Goal: Check status: Check status

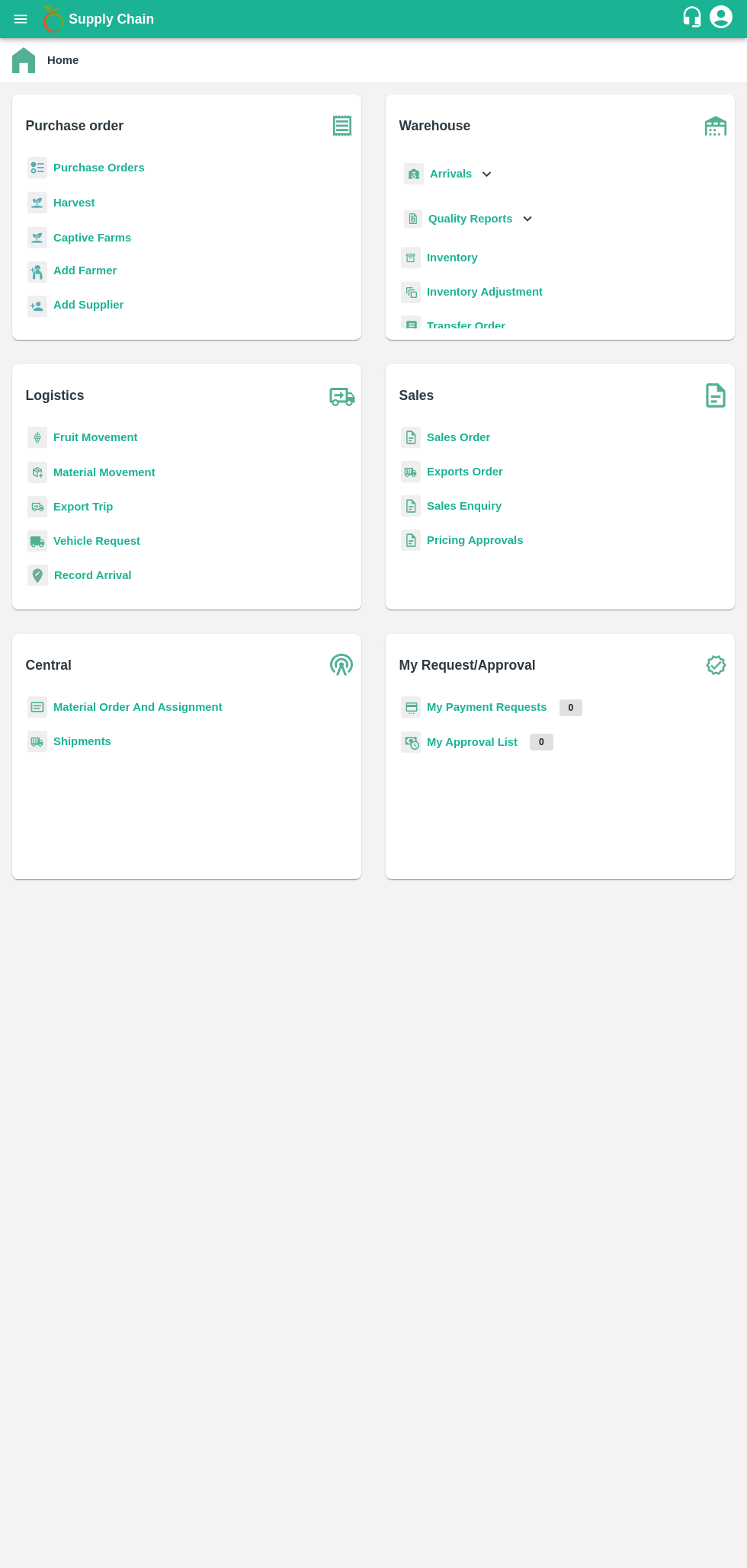
click at [82, 167] on b "Purchase Orders" at bounding box center [98, 167] width 91 height 12
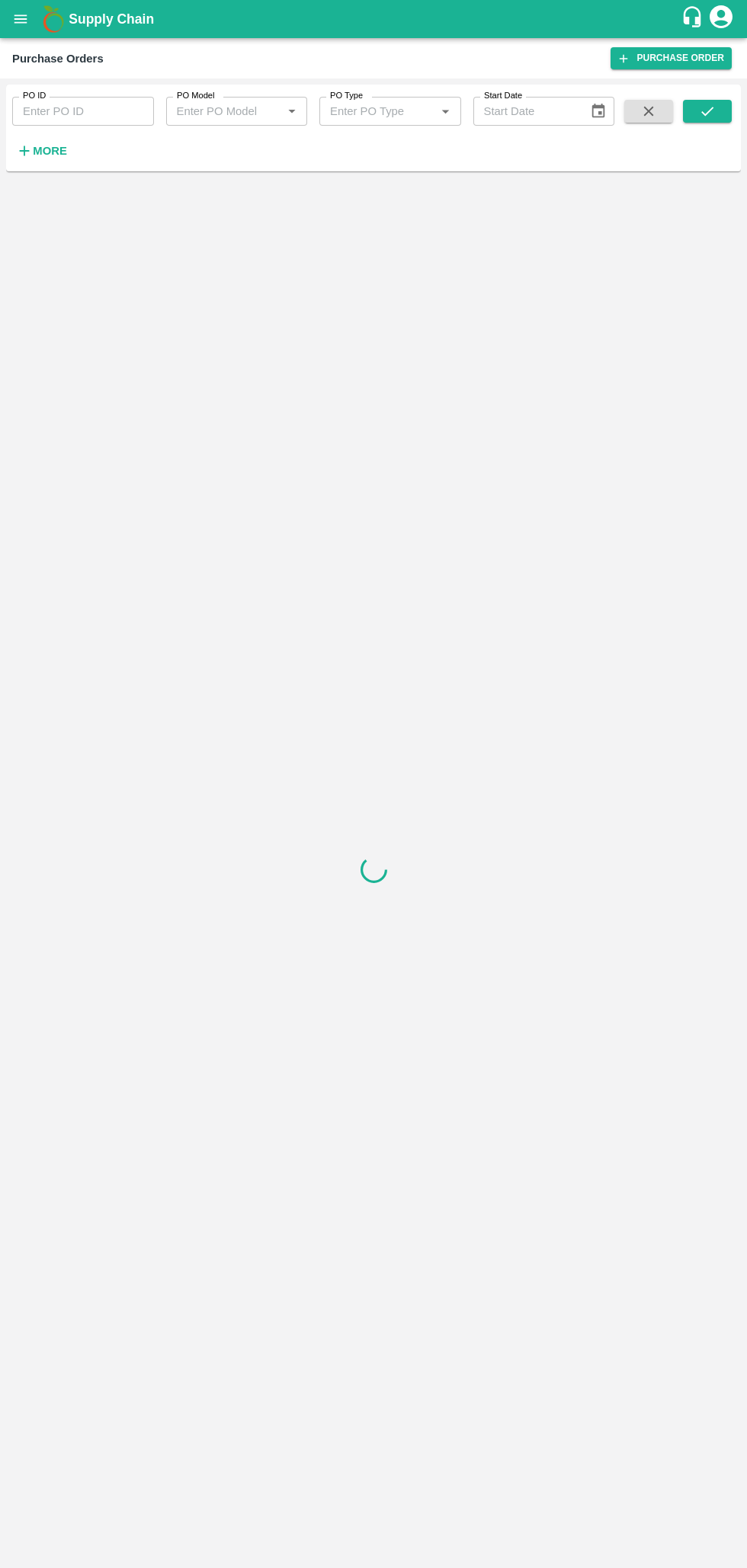
click at [48, 152] on strong "More" at bounding box center [50, 151] width 35 height 12
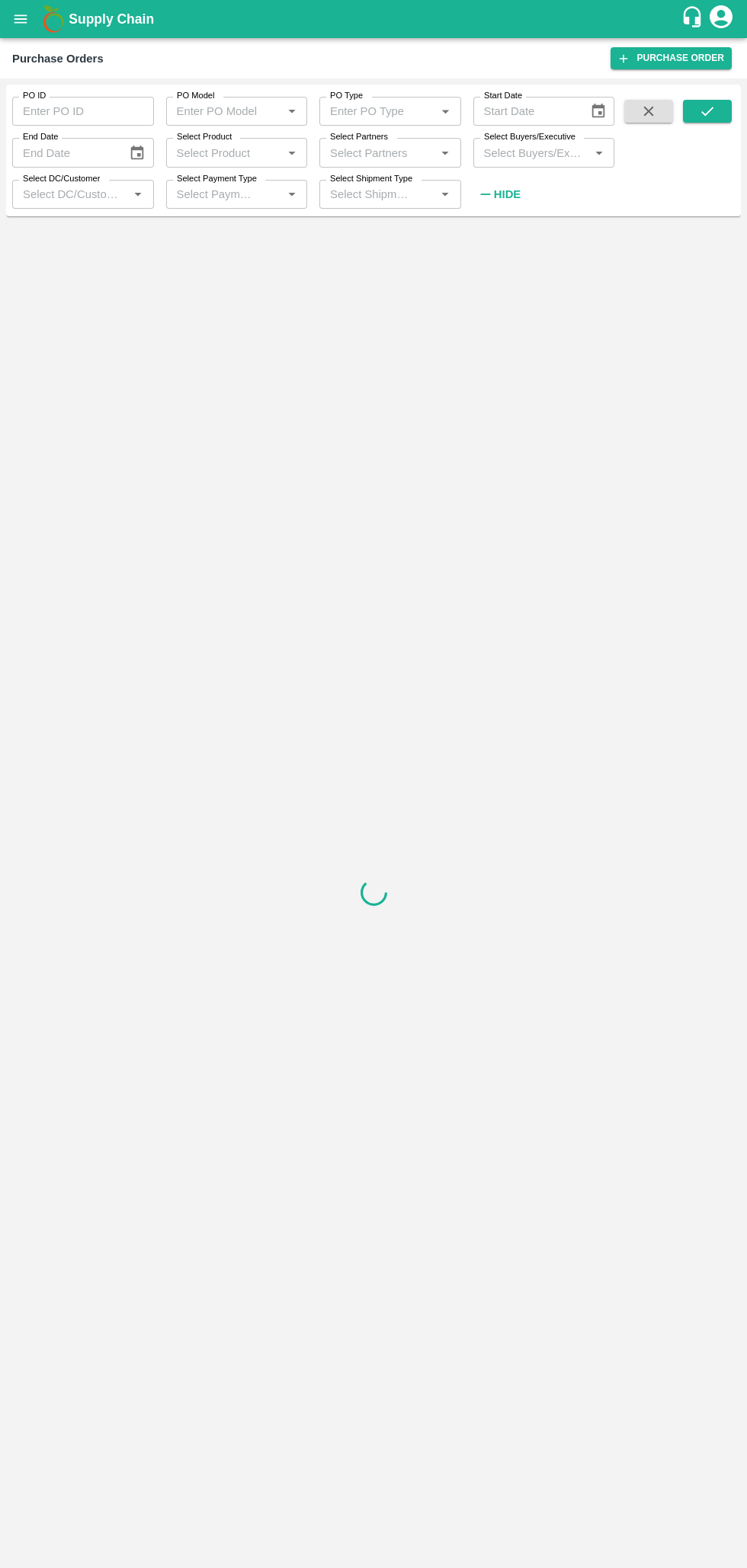
click at [68, 196] on input "Select DC/Customer" at bounding box center [71, 194] width 107 height 20
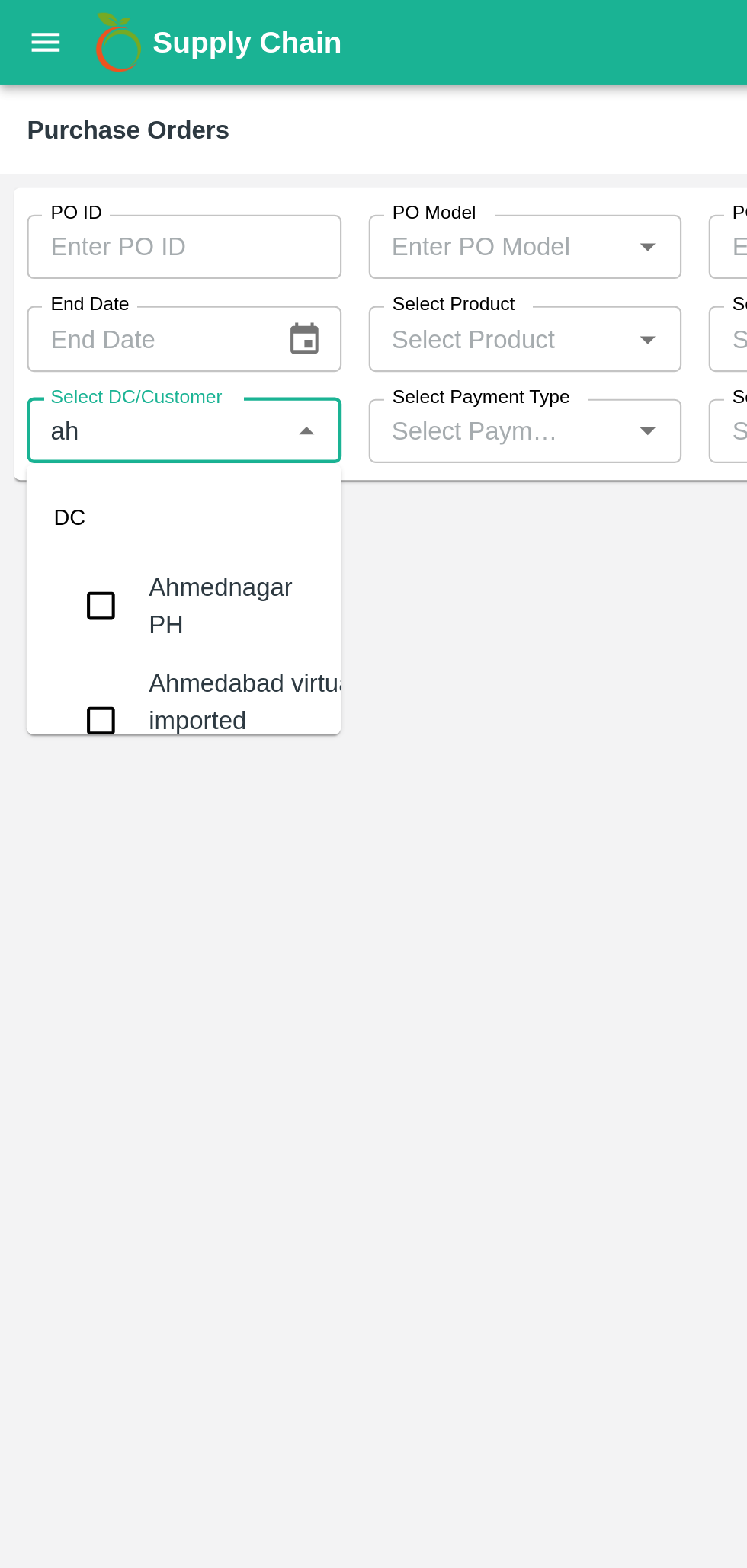
type input "ahm"
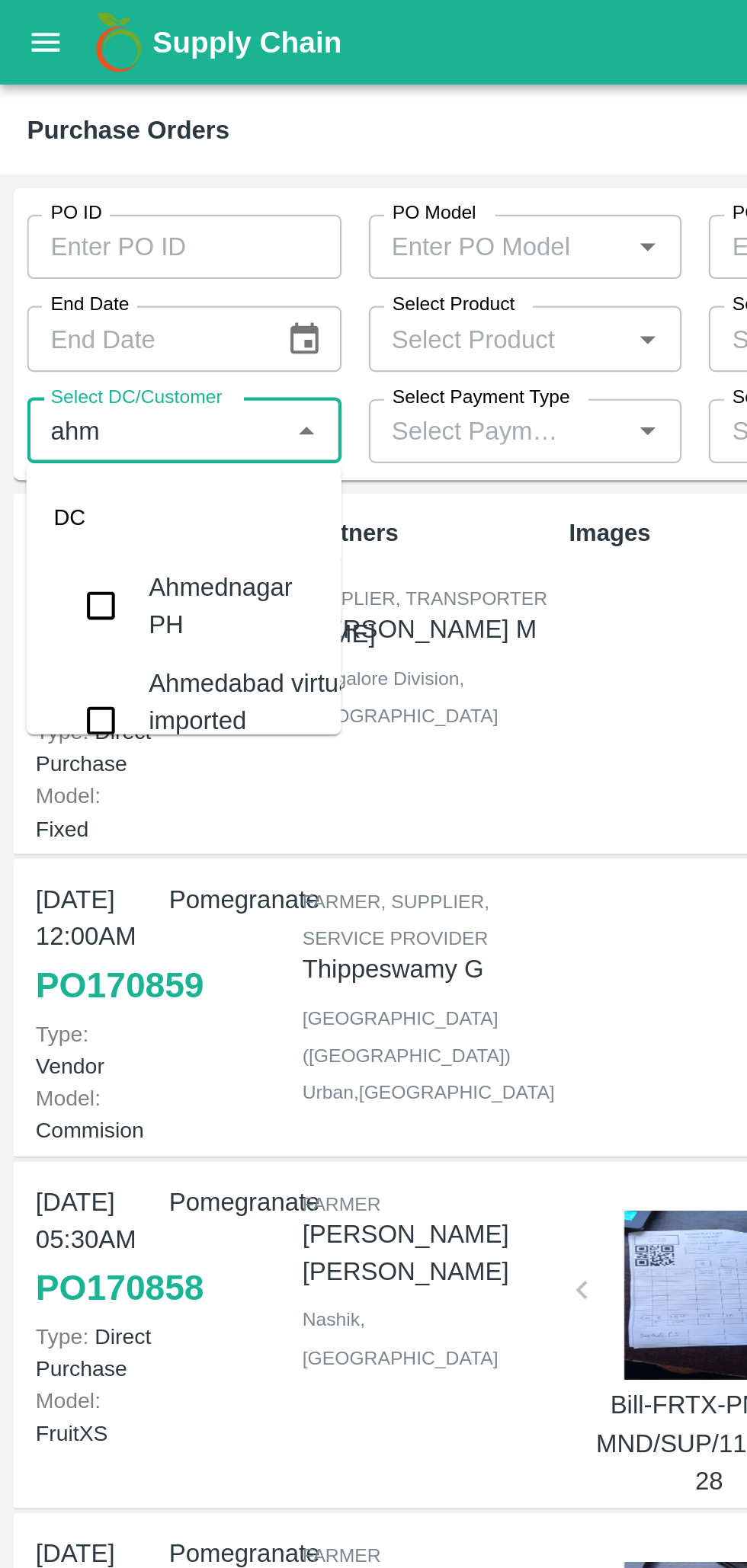
scroll to position [30, 0]
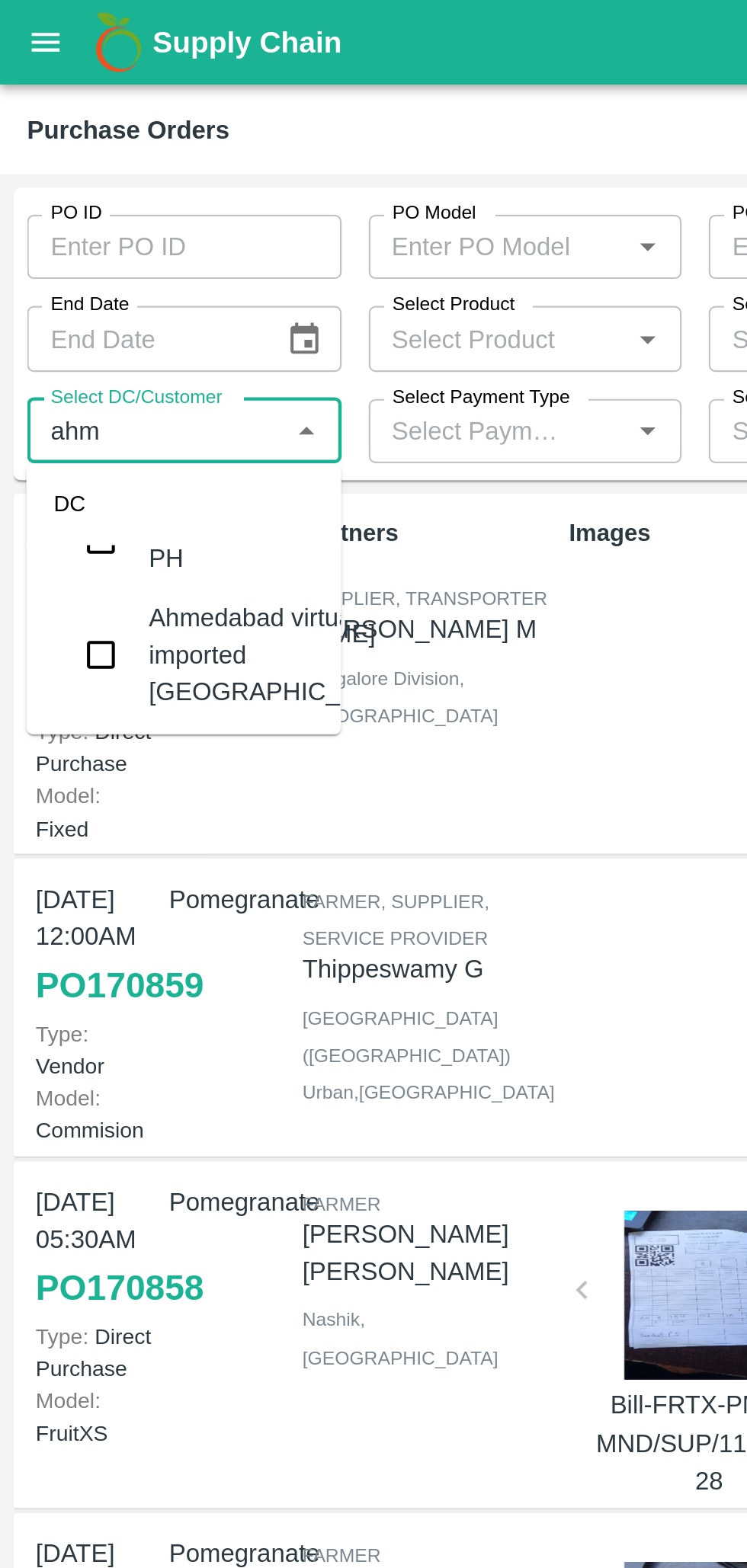
click at [51, 291] on input "checkbox" at bounding box center [46, 295] width 31 height 31
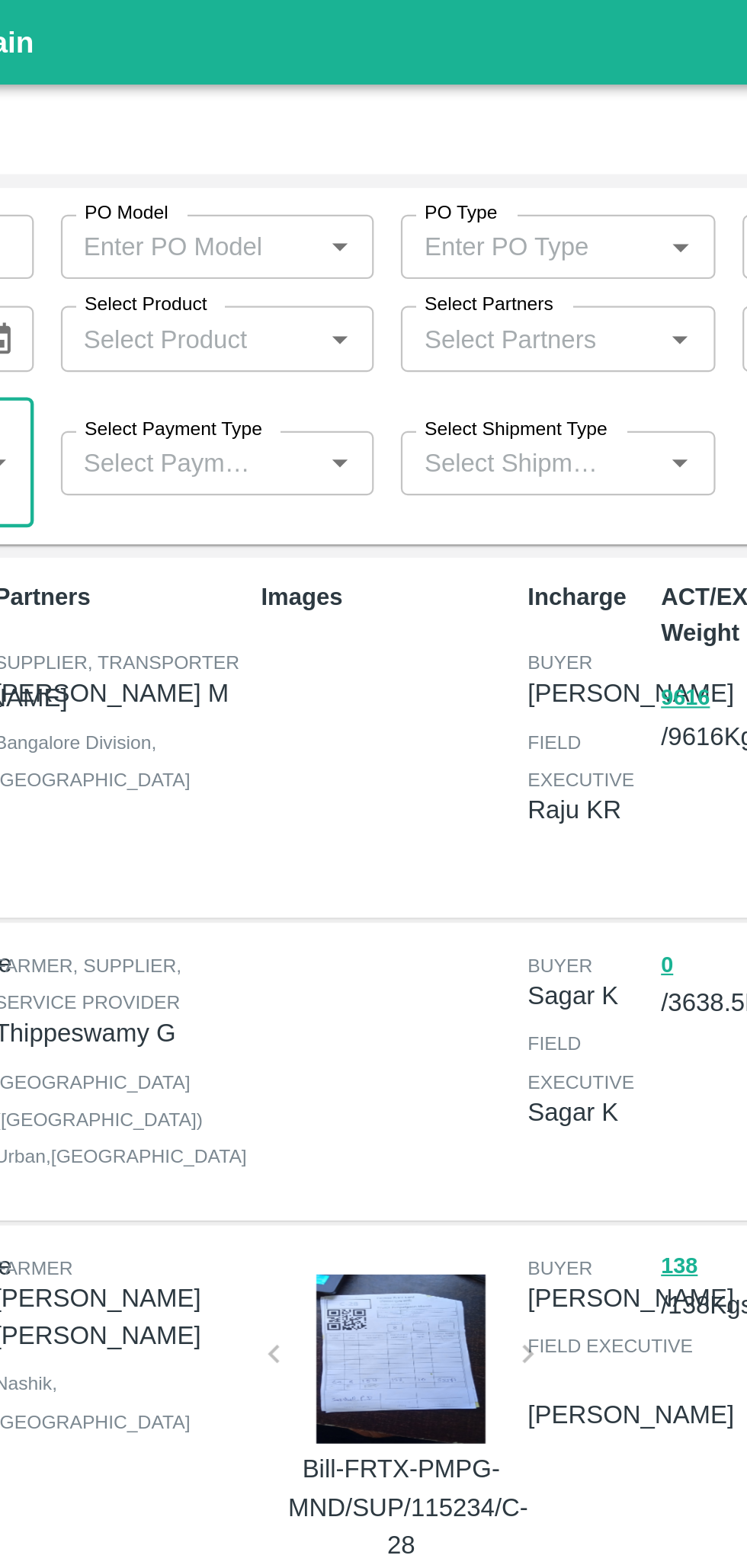
click at [371, 155] on input "Select Partners" at bounding box center [378, 153] width 107 height 20
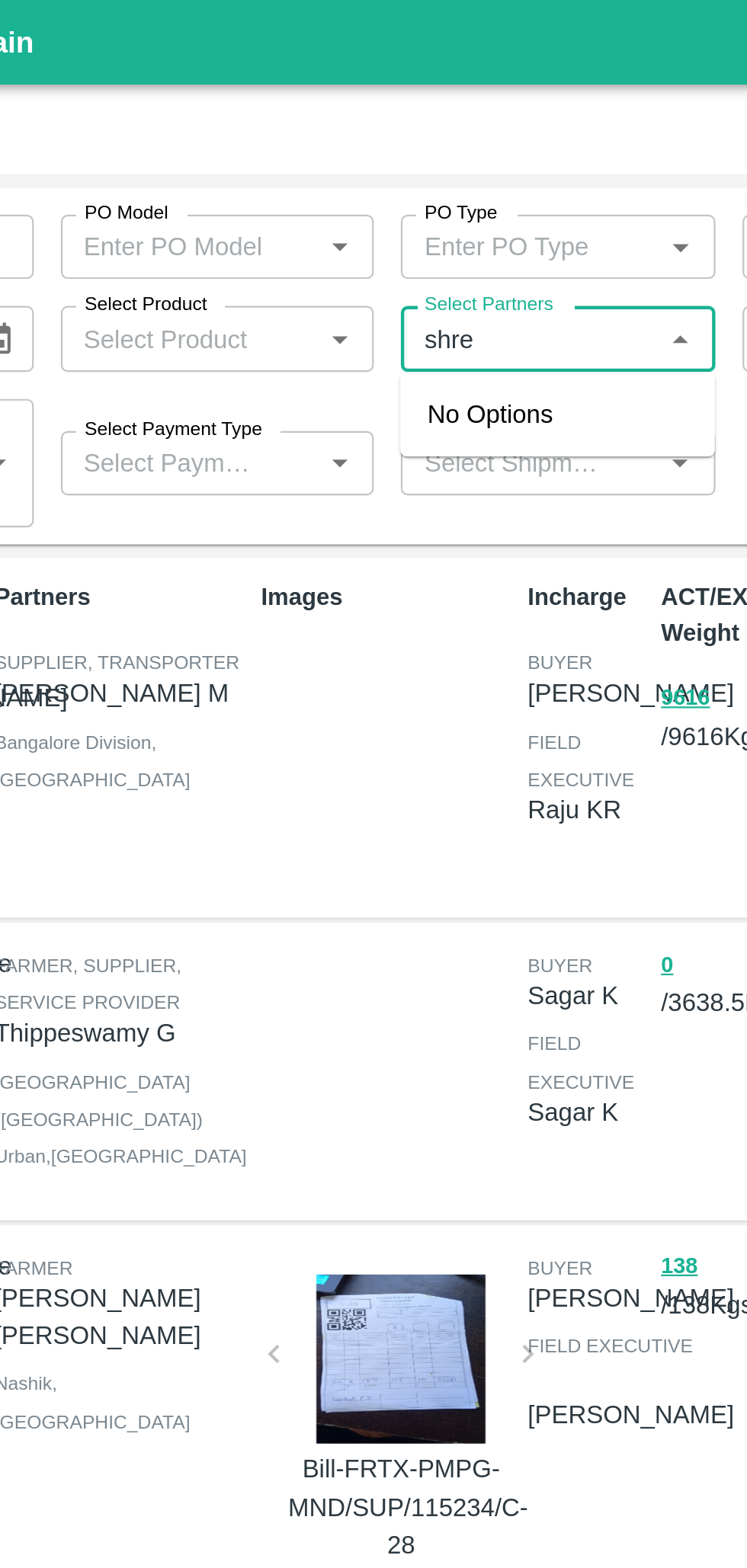
type input "shree"
type input "[DEMOGRAPHIC_DATA]"
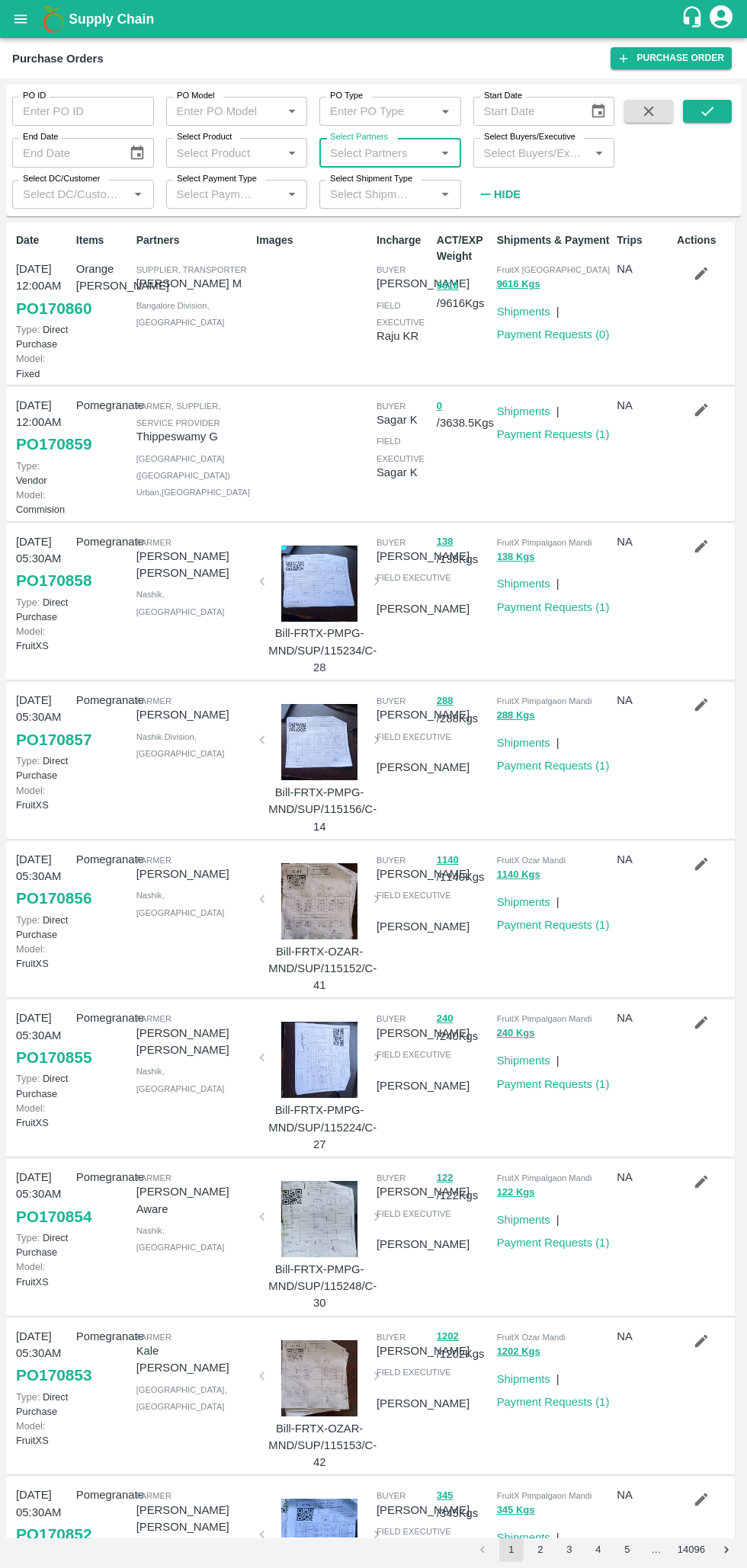
click at [709, 114] on icon "submit" at bounding box center [707, 111] width 17 height 17
click at [23, 19] on icon "open drawer" at bounding box center [21, 18] width 13 height 8
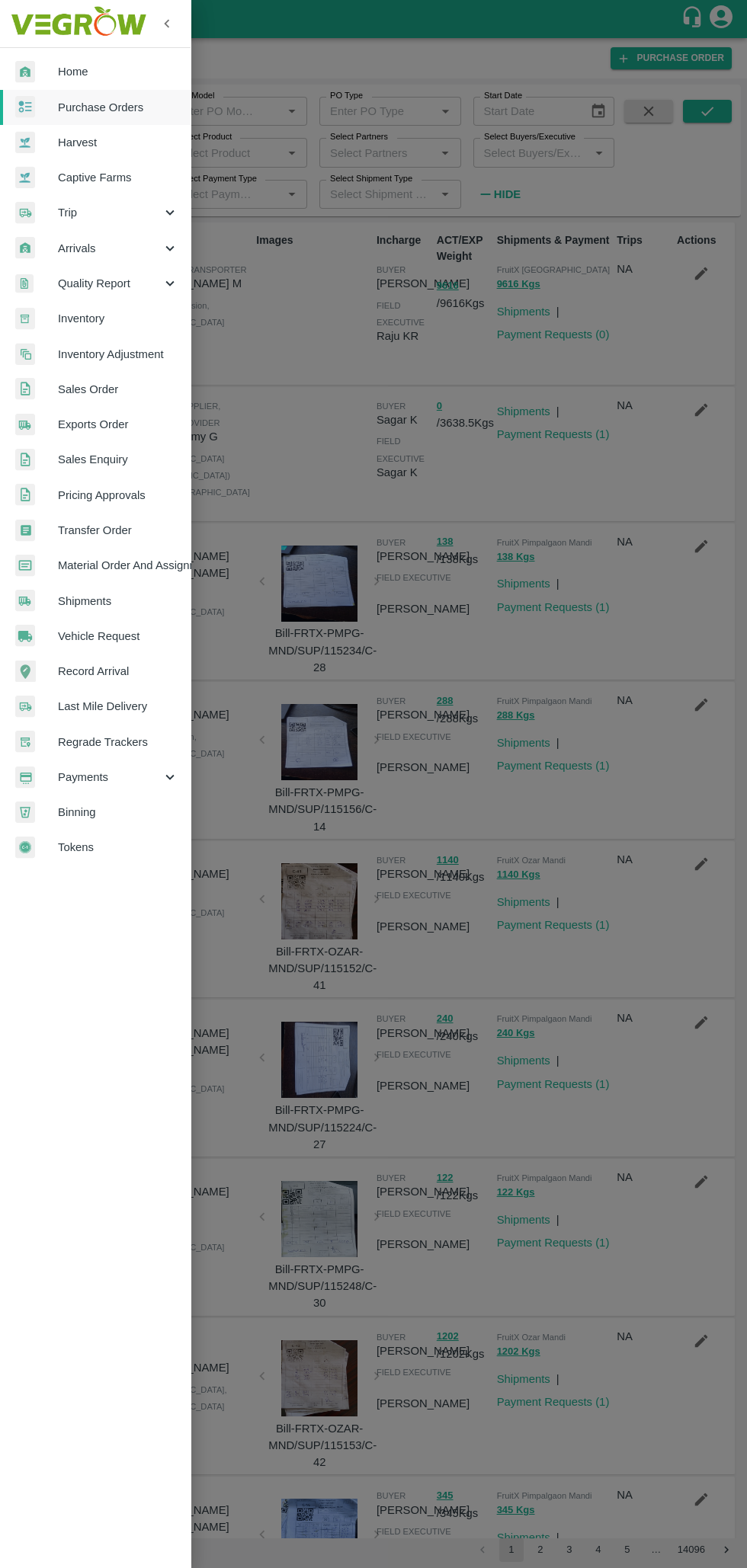
click at [128, 101] on span "Purchase Orders" at bounding box center [117, 107] width 121 height 17
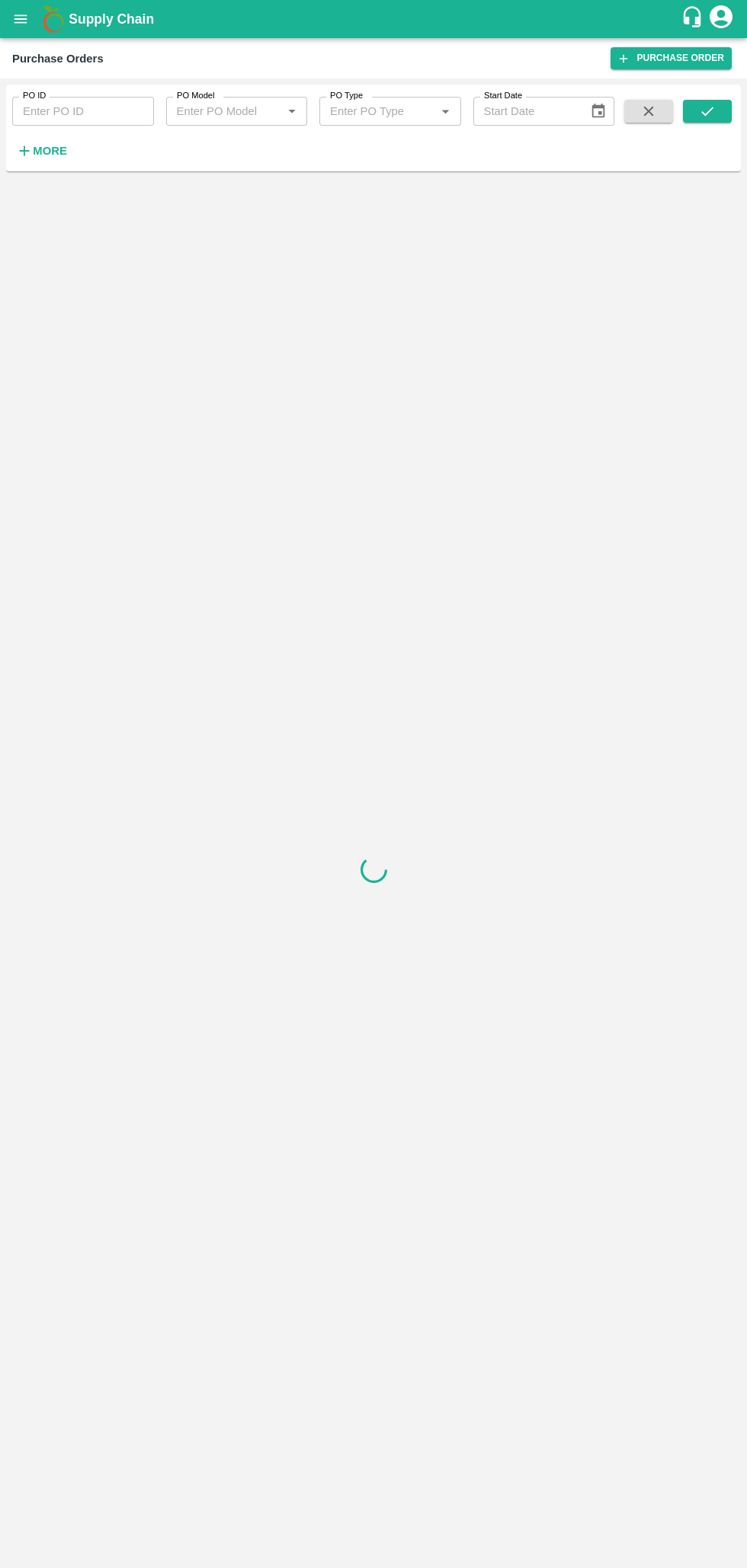
click at [94, 108] on input "PO ID" at bounding box center [83, 111] width 142 height 29
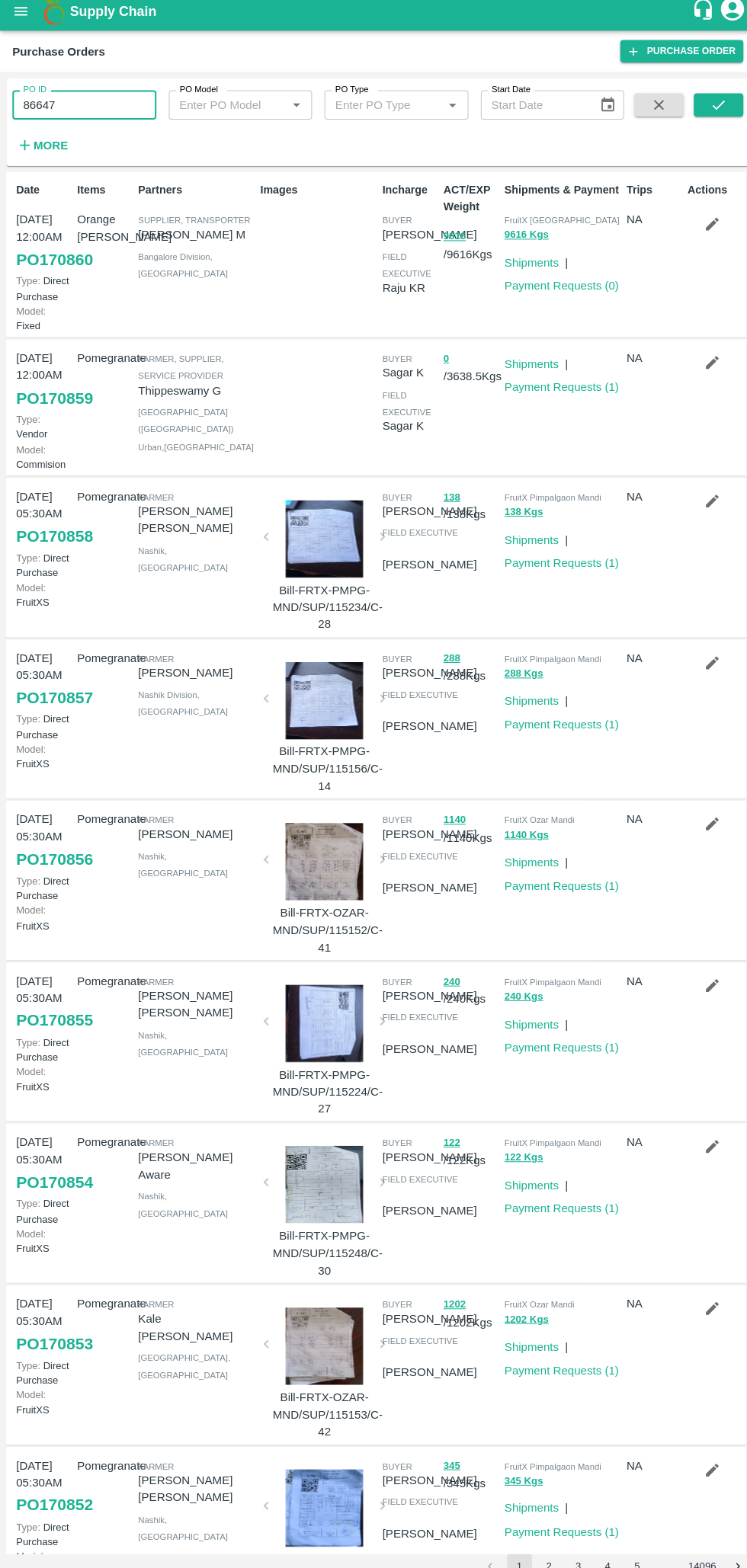
type input "86647"
click at [707, 111] on icon "submit" at bounding box center [707, 111] width 17 height 17
